Goal: Find specific page/section: Find specific page/section

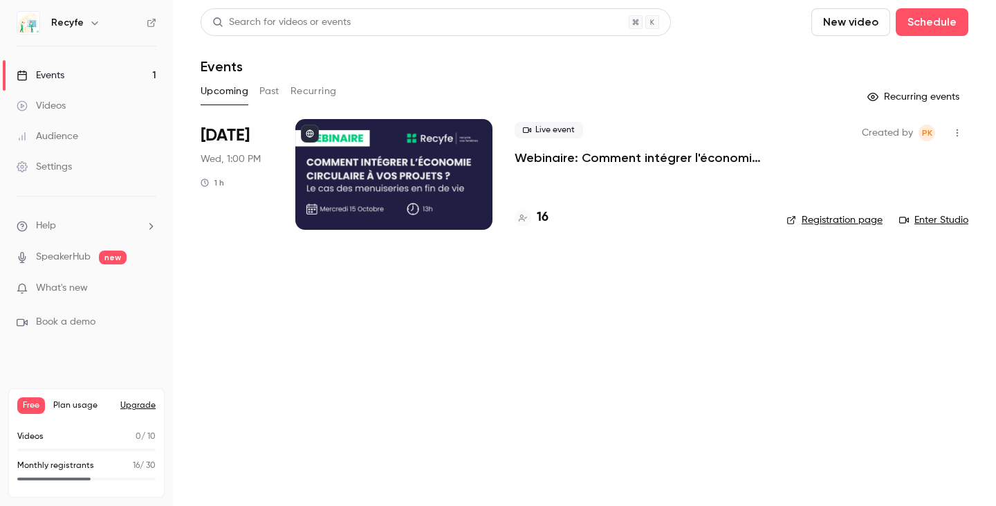
click at [542, 223] on h4 "16" at bounding box center [543, 217] width 12 height 19
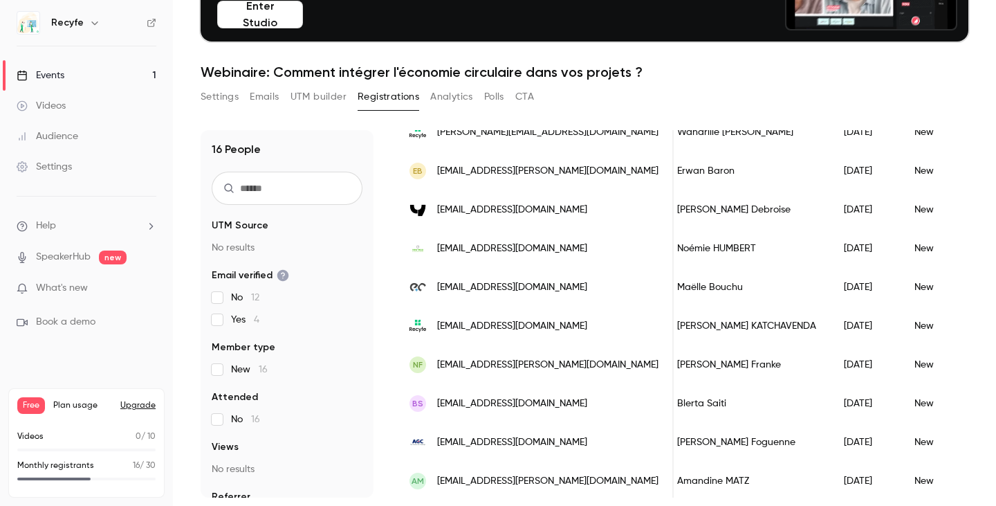
scroll to position [395, 0]
